Goal: Transaction & Acquisition: Purchase product/service

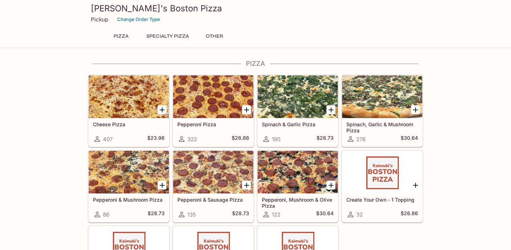
click at [414, 110] on icon "Add Spinach, Garlic & Mushroom Pizza" at bounding box center [415, 109] width 5 height 5
click at [417, 107] on icon "Add Spinach, Garlic & Mushroom Pizza" at bounding box center [415, 109] width 9 height 9
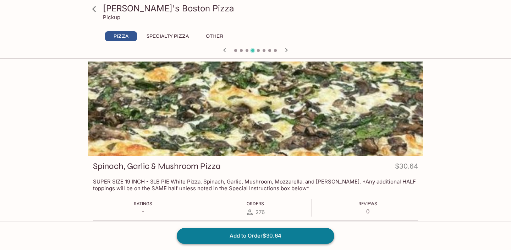
click at [283, 235] on button "Add to Order $30.64" at bounding box center [256, 236] width 158 height 16
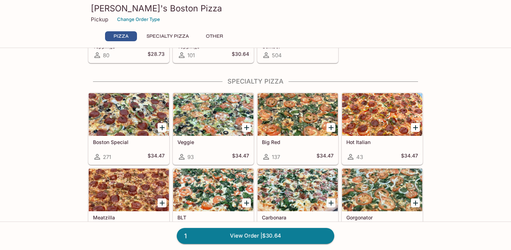
scroll to position [241, 0]
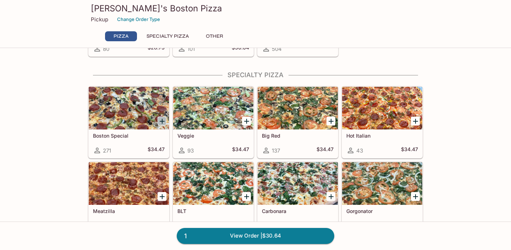
click at [163, 120] on icon "Add Boston Special" at bounding box center [162, 121] width 9 height 9
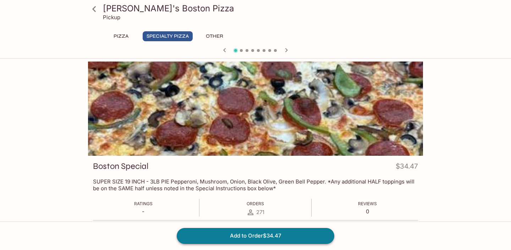
click at [252, 240] on button "Add to Order $34.47" at bounding box center [256, 236] width 158 height 16
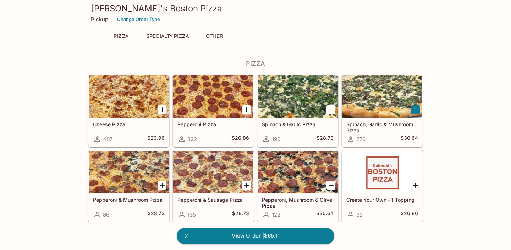
click at [246, 108] on icon "Add Pepperoni Pizza" at bounding box center [246, 109] width 5 height 5
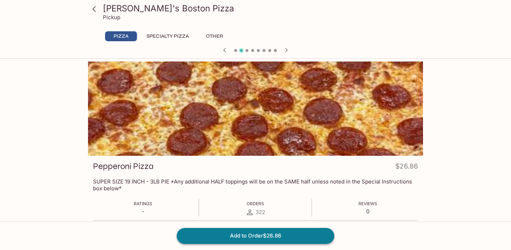
click at [275, 240] on button "Add to Order $26.86" at bounding box center [256, 236] width 158 height 16
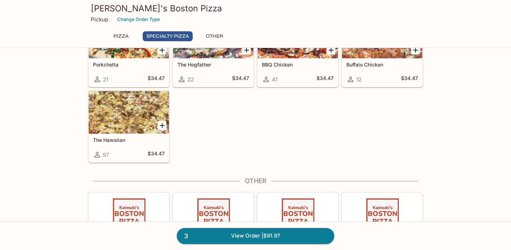
scroll to position [491, 0]
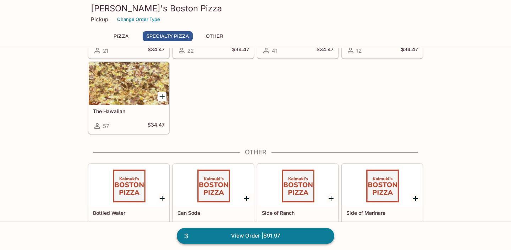
click at [288, 239] on link "3 View Order | $91.97" at bounding box center [256, 236] width 158 height 16
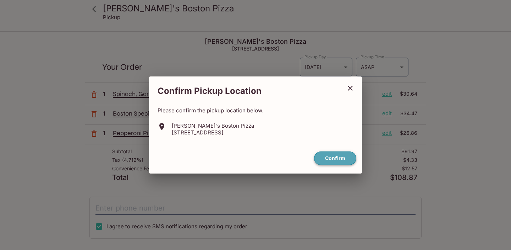
click at [340, 162] on button "Confirm" at bounding box center [335, 158] width 42 height 14
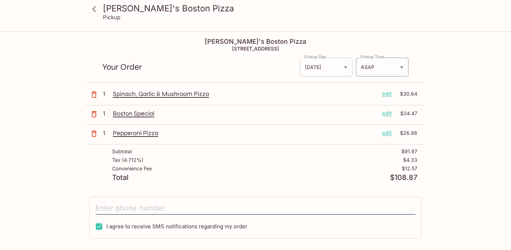
click at [347, 71] on body "Kaimuki's Boston Pizza Pickup Kaimuki's Boston Pizza [STREET_ADDRESS] Your Orde…" at bounding box center [255, 157] width 511 height 250
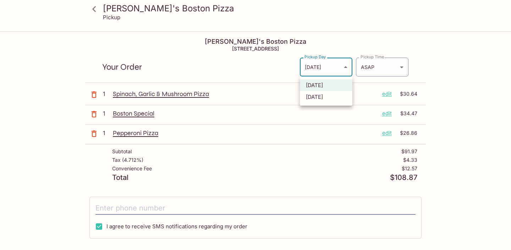
click at [337, 100] on li "[DATE]" at bounding box center [326, 97] width 53 height 12
type input "[DATE]"
type input "[DATE]T22:45:00.000000Z"
click at [403, 65] on body "Kaimuki's Boston Pizza Pickup Kaimuki's Boston Pizza [STREET_ADDRESS] Your Orde…" at bounding box center [255, 157] width 511 height 250
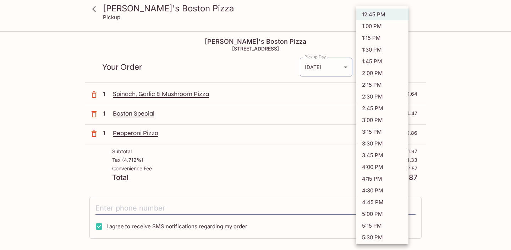
click at [460, 42] on div at bounding box center [255, 125] width 511 height 250
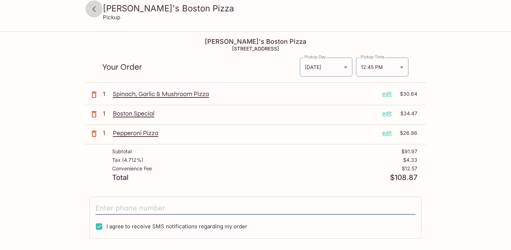
click at [92, 10] on icon at bounding box center [94, 9] width 12 height 12
type input "[DATE]"
type input "[DATE]T22:45:00.000000Z"
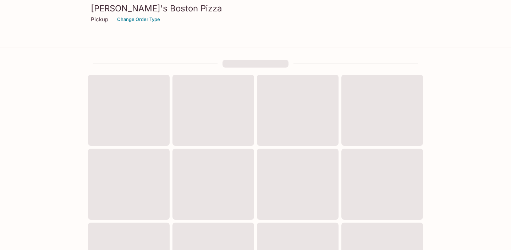
scroll to position [241, 0]
